Goal: Find specific page/section: Find specific page/section

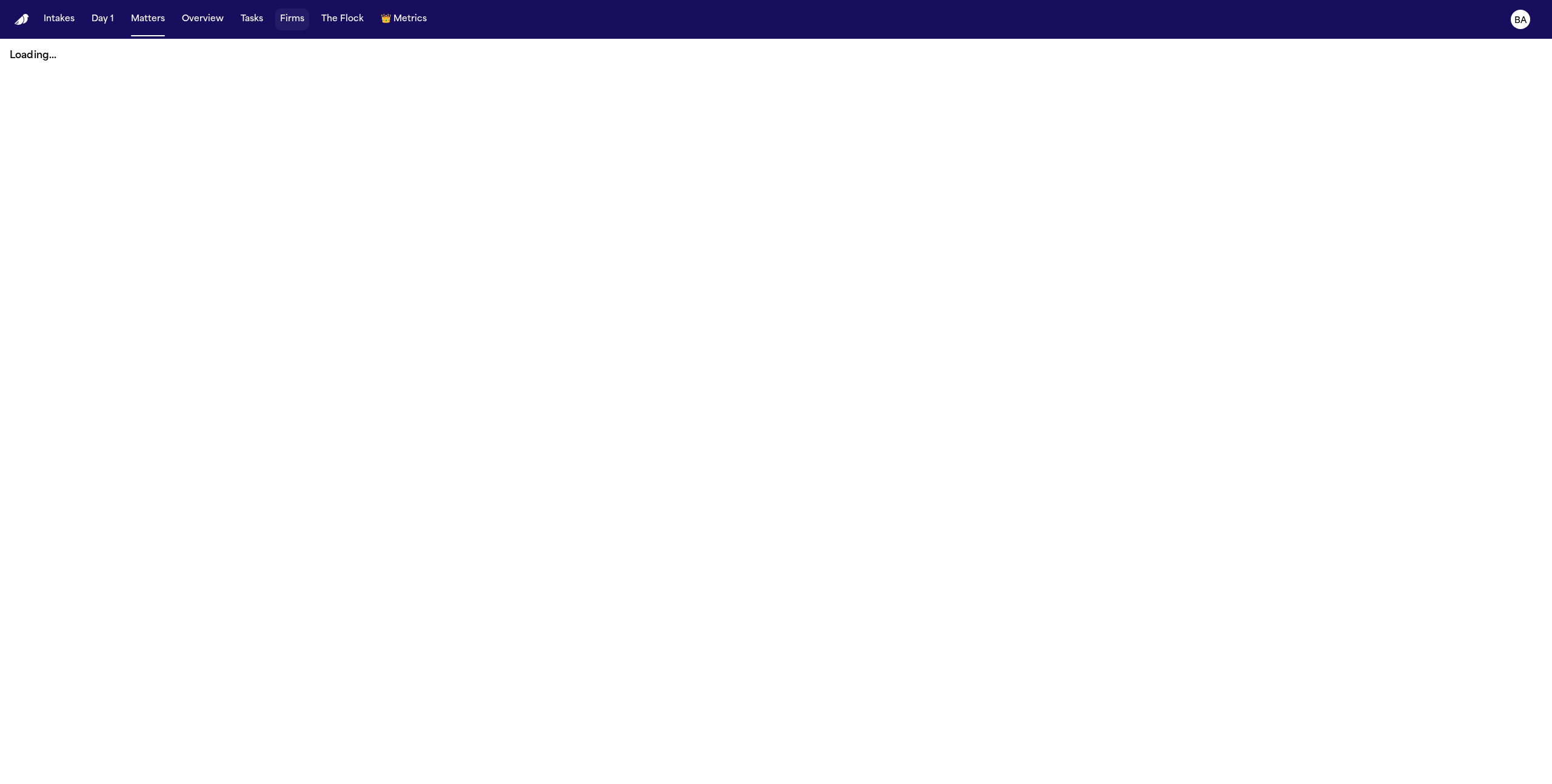
click at [280, 15] on button "Firms" at bounding box center [292, 19] width 34 height 22
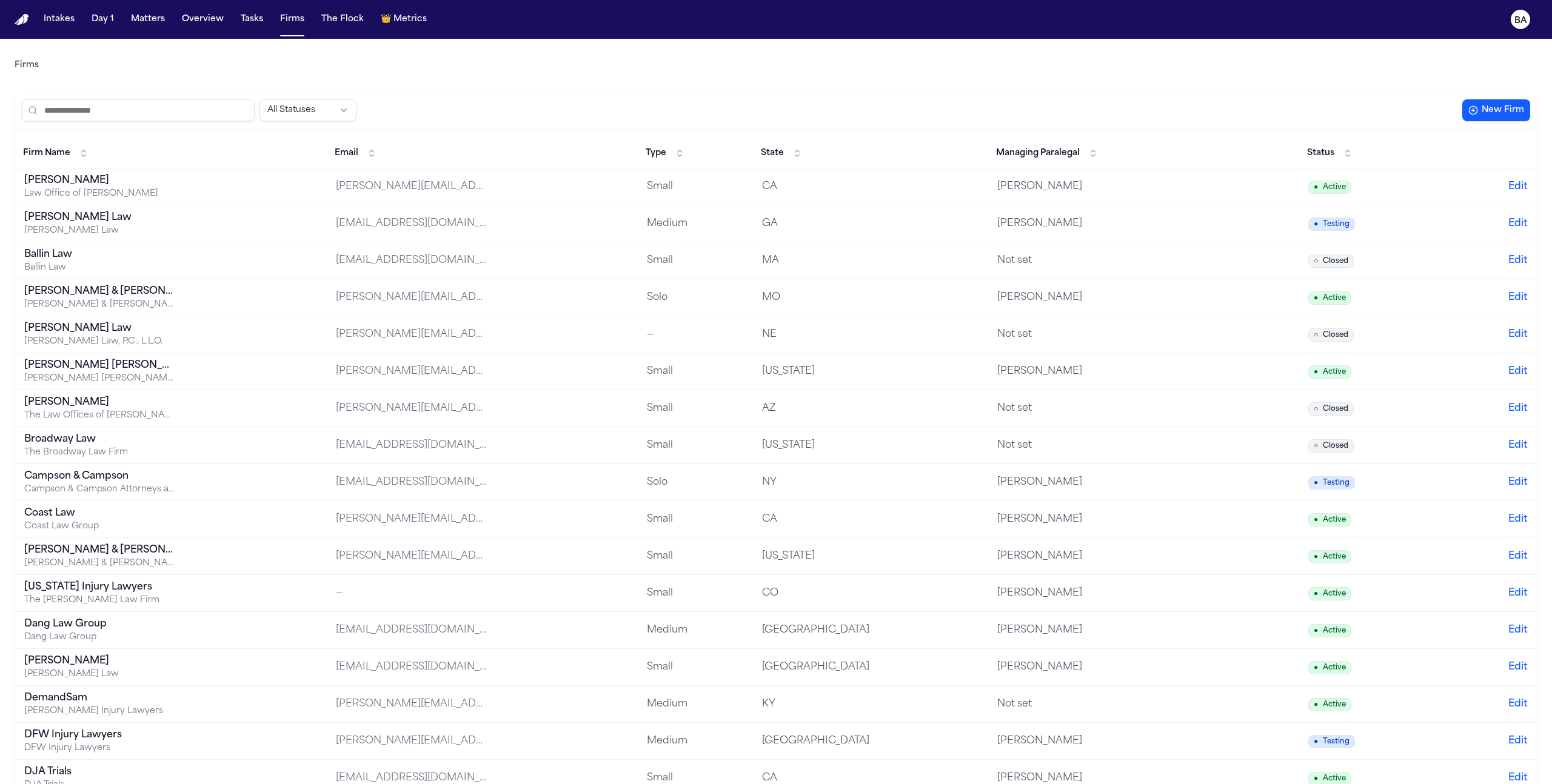
scroll to position [471, 0]
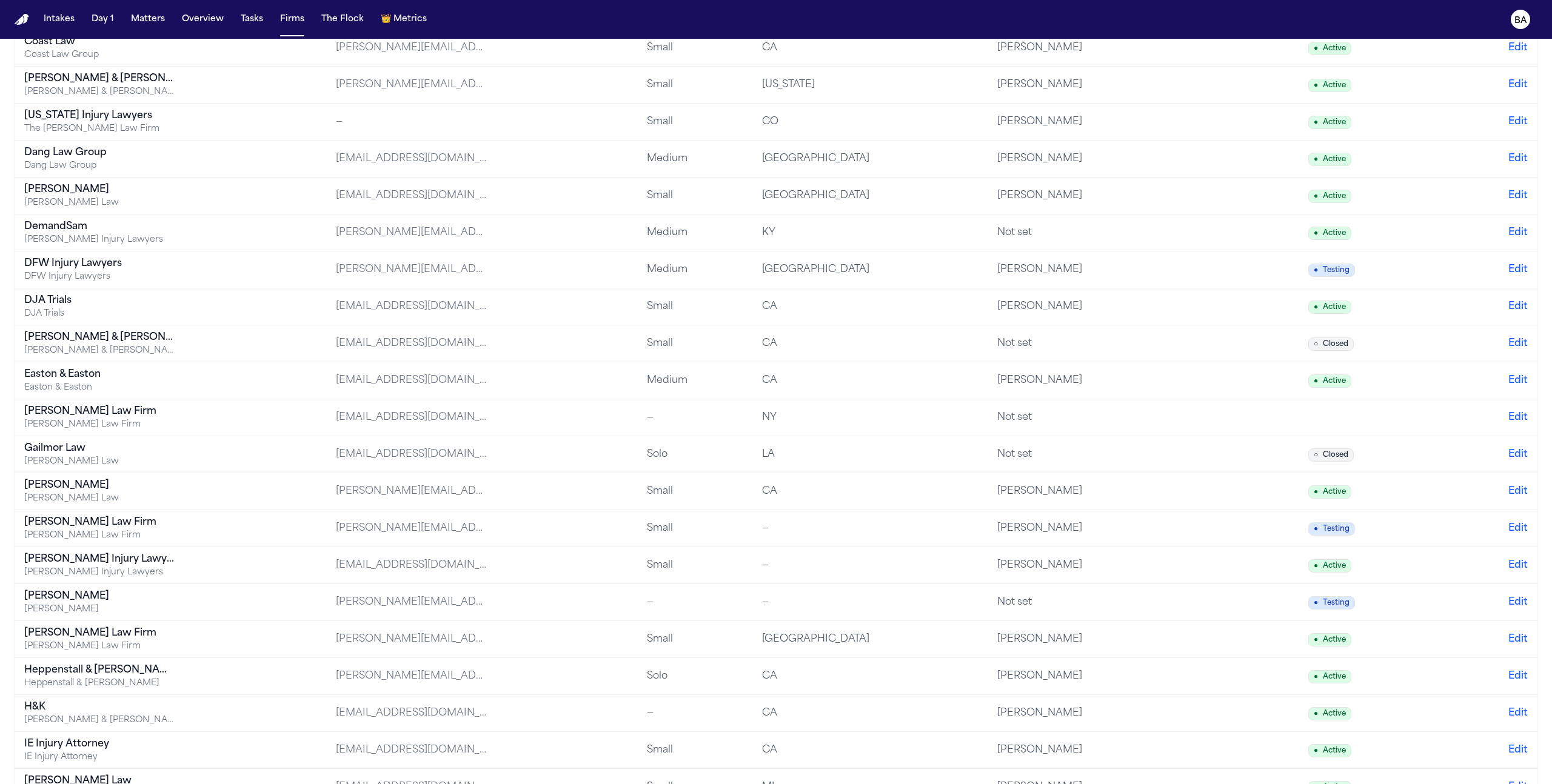
click at [98, 418] on div "Finch Law Firm" at bounding box center [100, 411] width 151 height 15
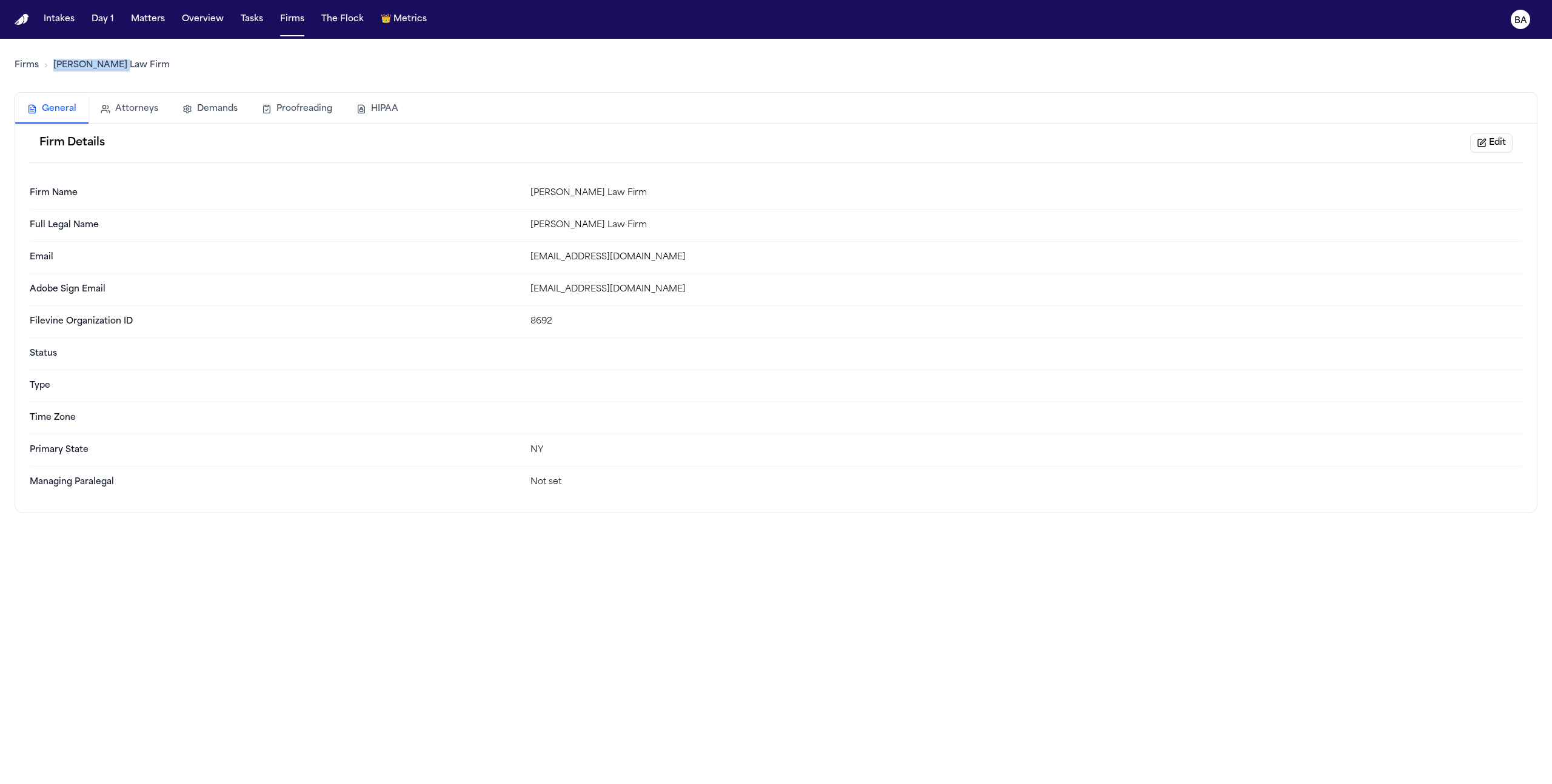
drag, startPoint x: 127, startPoint y: 71, endPoint x: 54, endPoint y: 71, distance: 73.0
click at [54, 71] on div "Firms Finch Law Firm" at bounding box center [776, 65] width 1523 height 34
copy link "Finch Law Firm"
